Goal: Task Accomplishment & Management: Use online tool/utility

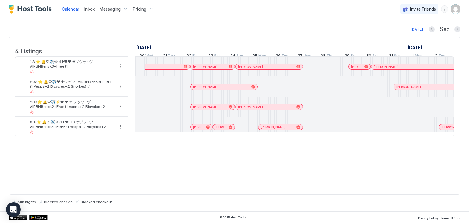
scroll to position [0, 339]
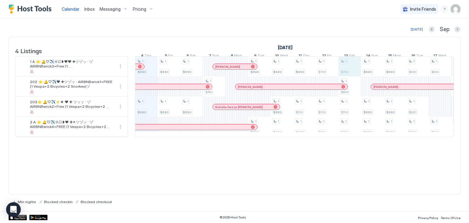
click at [342, 69] on div "1 $680 1 $680 1 $660 1 $660 1 $690 1 $690 1 $740 1 $680 1 $680 1 $680 1 $680 1 …" at bounding box center [405, 96] width 1219 height 80
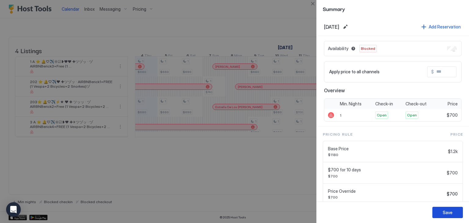
click at [449, 212] on div "Save" at bounding box center [447, 212] width 10 height 6
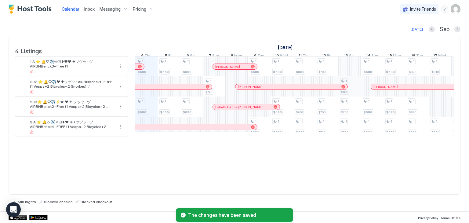
click at [350, 89] on div "1 $680 1 $680 1 $660 1 $660 1 $690 1 $690 1 $740 1 $680 1 $680 1 $680 1 $680 1 …" at bounding box center [405, 96] width 1219 height 80
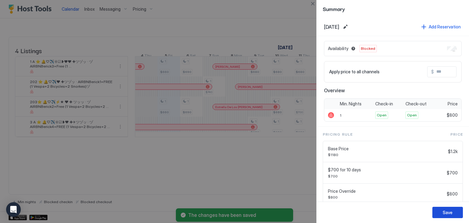
click at [445, 210] on div "Save" at bounding box center [447, 212] width 10 height 6
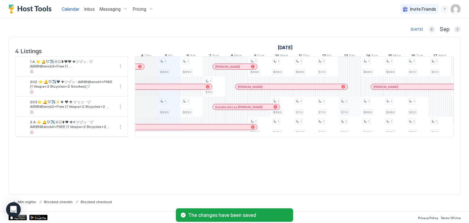
click at [352, 118] on div "1 $660 1 $660 1 $690 1 $690 1 $740 1 $680 1 $680 1 $680 1 $680 1 $680 1 $680 1 …" at bounding box center [405, 96] width 1219 height 80
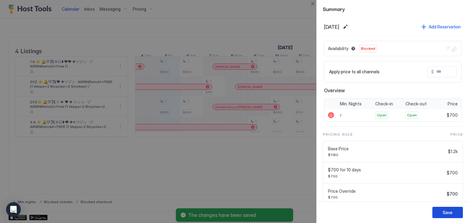
click at [445, 214] on div "Save" at bounding box center [447, 212] width 10 height 6
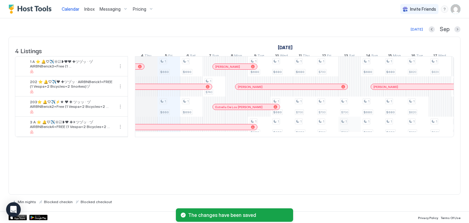
click at [348, 136] on div "1 $660 1 $660 1 $690 1 $690 1 $740 1 $680 1 $680 1 $680 1 $680 1 $680 1 $680 1 …" at bounding box center [405, 96] width 1219 height 80
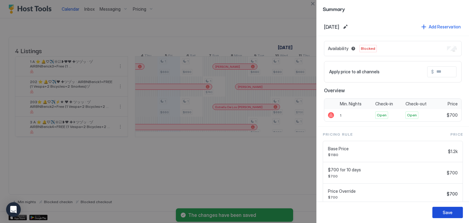
click at [447, 211] on div "Save" at bounding box center [447, 212] width 10 height 6
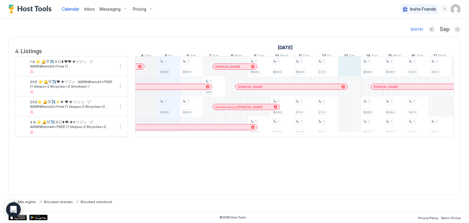
click at [354, 77] on div "1 $660 1 $660 1 $690 1 $690 1 $740 1 $680 1 $680 1 $680 1 $680 1 $680 1 $680 1 …" at bounding box center [405, 96] width 1219 height 80
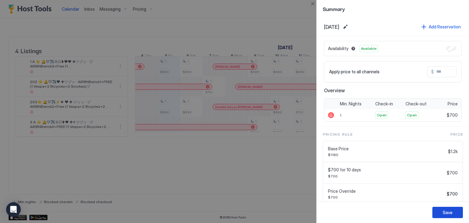
click at [446, 211] on div "Save" at bounding box center [447, 212] width 10 height 6
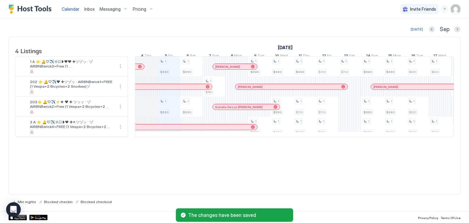
click at [353, 95] on div "1 $660 1 $660 1 $690 1 $690 1 $740 1 $680 1 $680 1 $680 1 $680 1 $680 1 $680 1 …" at bounding box center [405, 96] width 1219 height 80
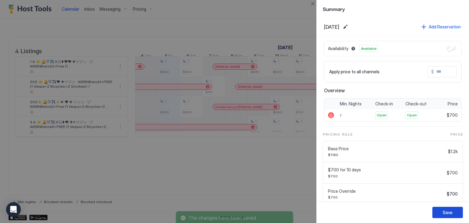
click at [445, 210] on div "Save" at bounding box center [447, 212] width 10 height 6
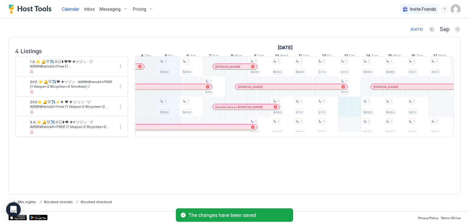
click at [354, 113] on div "1 $660 1 $660 1 $690 1 $690 1 $740 1 $680 1 $680 1 $680 1 $680 1 $680 1 $680 1 …" at bounding box center [405, 96] width 1219 height 80
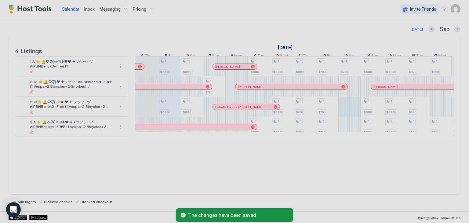
click at [354, 110] on div at bounding box center [234, 111] width 469 height 223
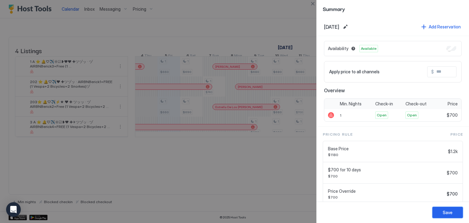
click at [446, 209] on div "Save" at bounding box center [447, 212] width 10 height 6
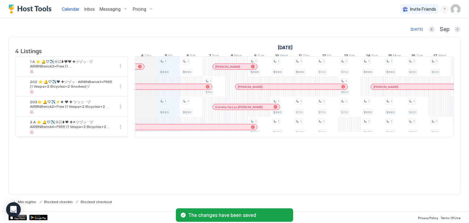
click at [353, 135] on div "1 $660 1 $660 1 $690 1 $690 1 $740 1 $680 1 $680 1 $680 1 $680 1 $680 1 $680 1 …" at bounding box center [405, 96] width 1219 height 80
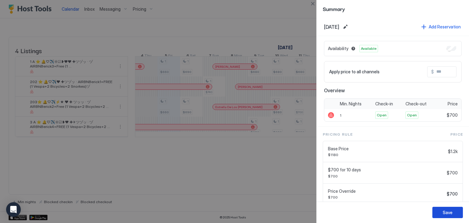
click at [449, 211] on div "Save" at bounding box center [447, 212] width 10 height 6
